Goal: Task Accomplishment & Management: Manage account settings

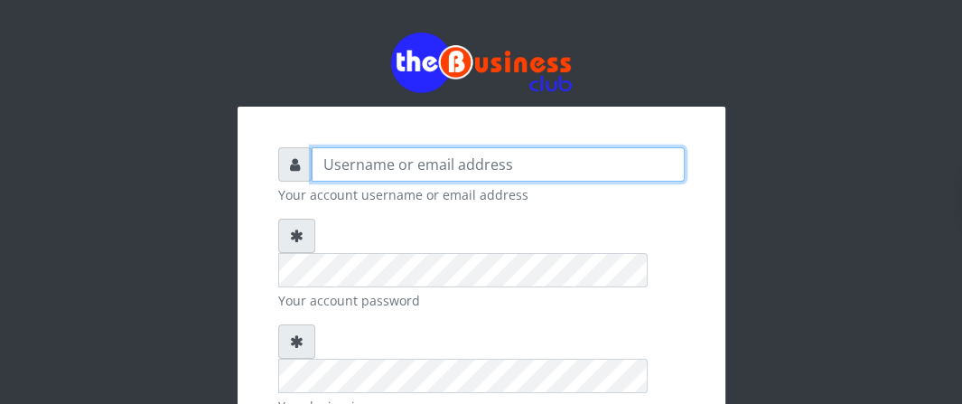
type input "Boboyen"
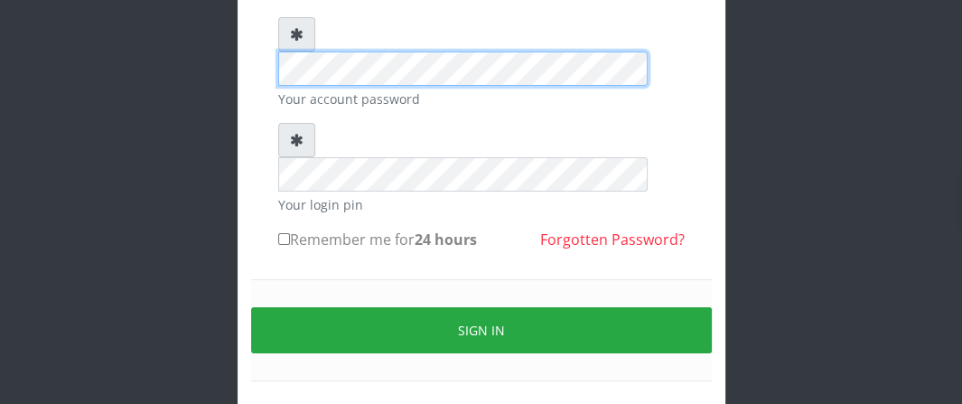
scroll to position [217, 0]
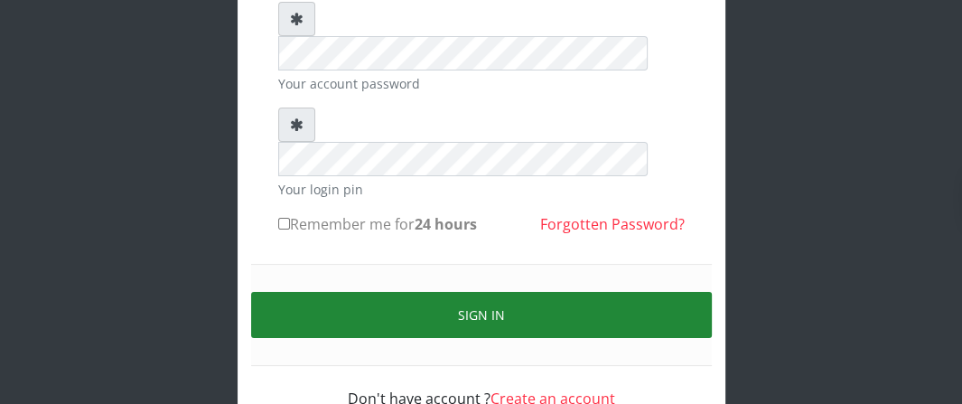
click at [345, 292] on button "Sign in" at bounding box center [481, 315] width 461 height 46
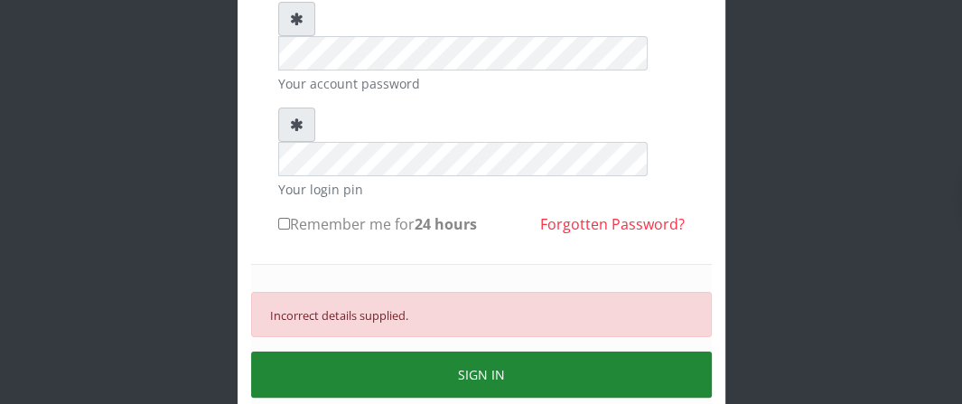
click at [415, 351] on button "SIGN IN" at bounding box center [481, 374] width 461 height 46
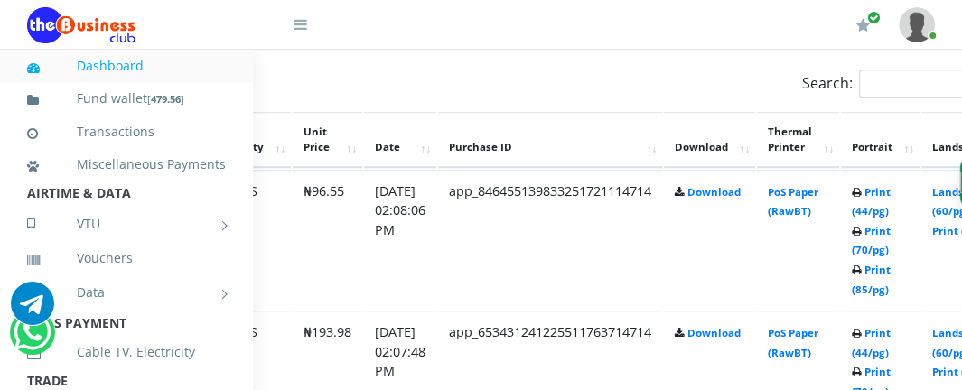
scroll to position [935, 239]
